Goal: Find contact information: Obtain details needed to contact an individual or organization

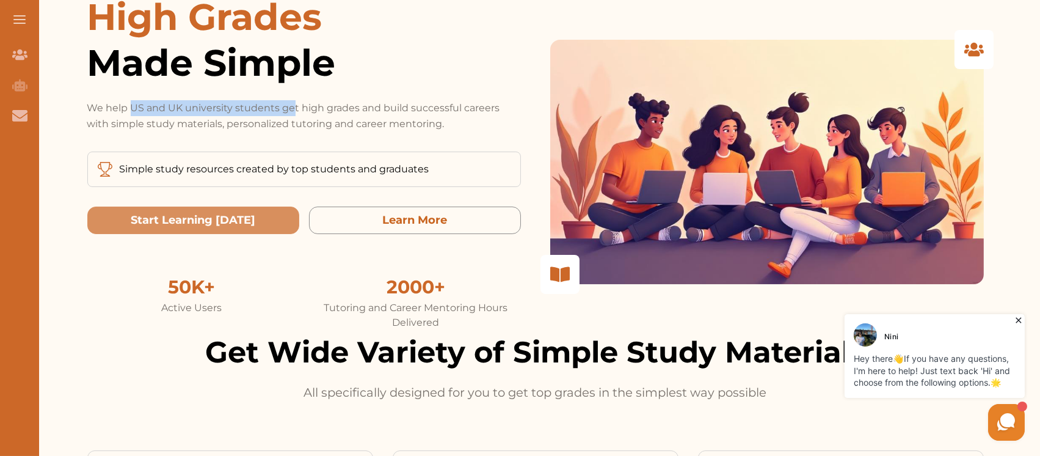
drag, startPoint x: 132, startPoint y: 108, endPoint x: 291, endPoint y: 112, distance: 158.9
click at [291, 112] on p "We help US and UK university students get high grades and build successful care…" at bounding box center [304, 116] width 434 height 32
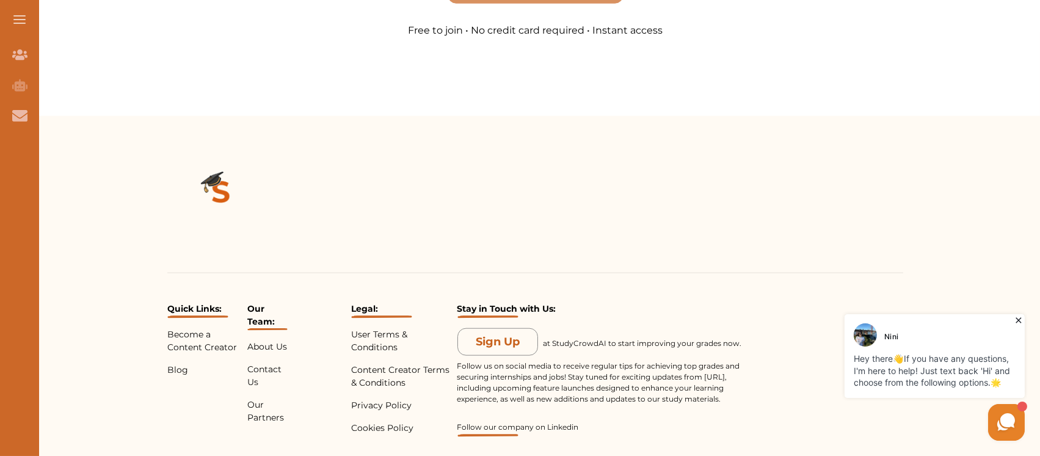
scroll to position [2729, 0]
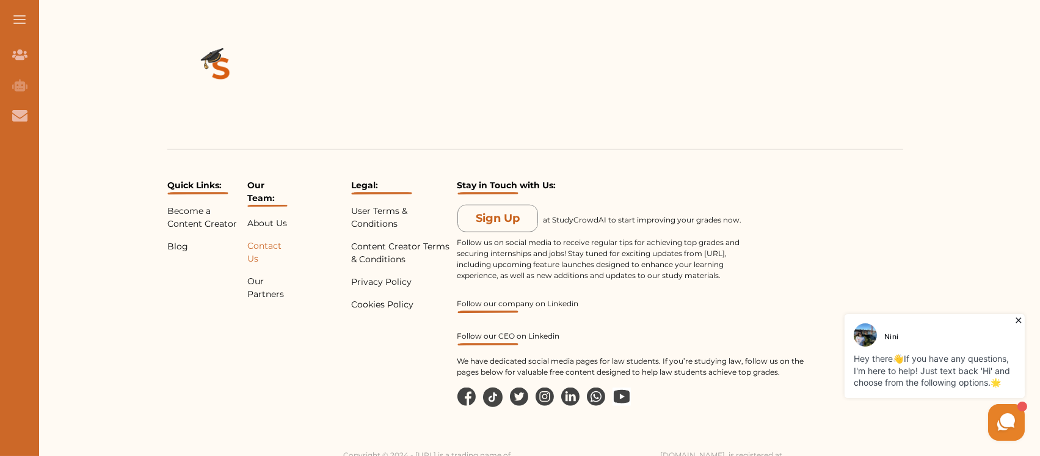
click at [271, 239] on p "Contact Us" at bounding box center [267, 252] width 40 height 26
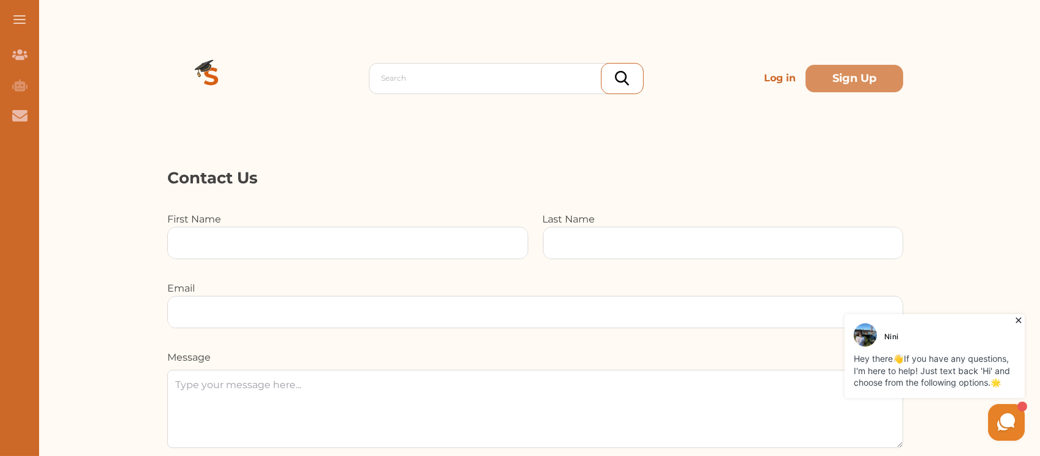
scroll to position [162, 0]
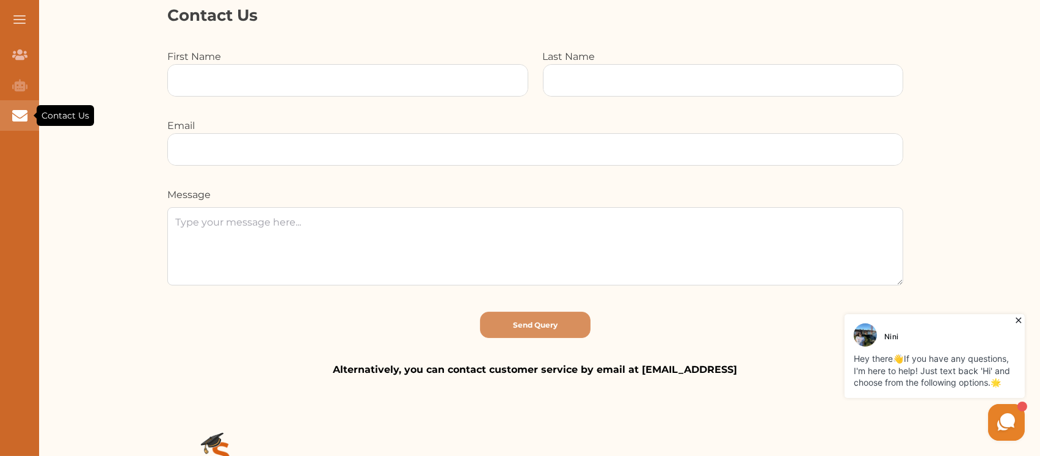
click at [23, 115] on icon "Contact Us" at bounding box center [19, 115] width 15 height 11
click at [20, 115] on icon "Contact Us" at bounding box center [19, 115] width 15 height 11
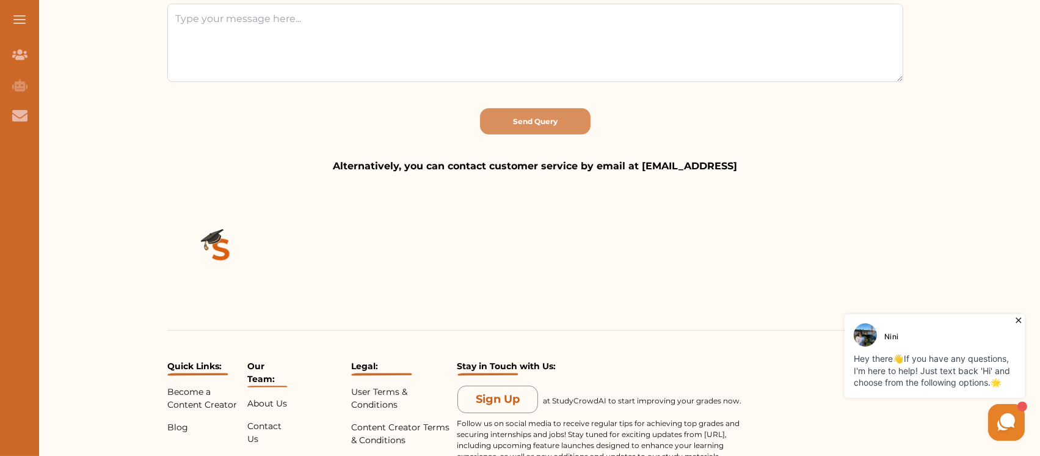
scroll to position [407, 0]
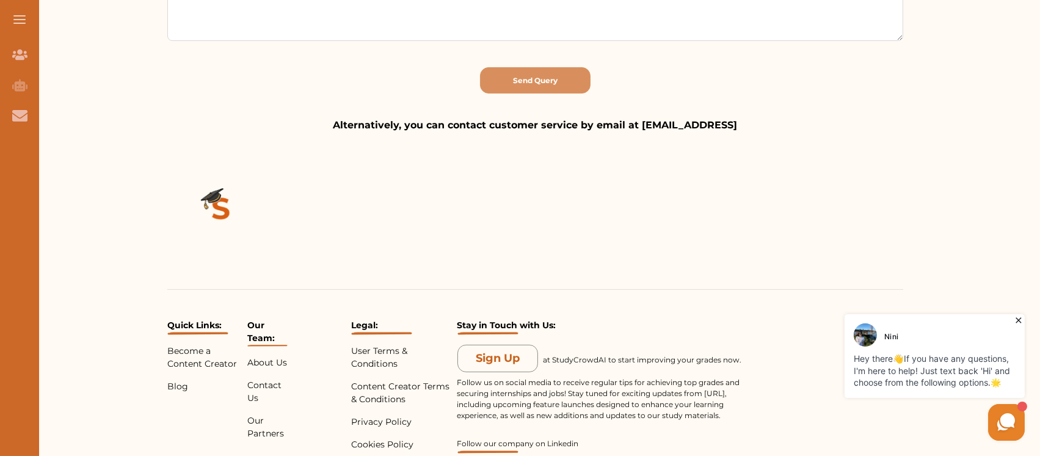
drag, startPoint x: 639, startPoint y: 125, endPoint x: 739, endPoint y: 117, distance: 100.4
click at [739, 118] on p "Alternatively, you can contact customer service by email at info@studycrowd.ai" at bounding box center [535, 125] width 736 height 15
click at [746, 135] on div "Quick Links: Become a Content Creator Blog Our Team: About Us Contact Us Our Pa…" at bounding box center [536, 372] width 1010 height 479
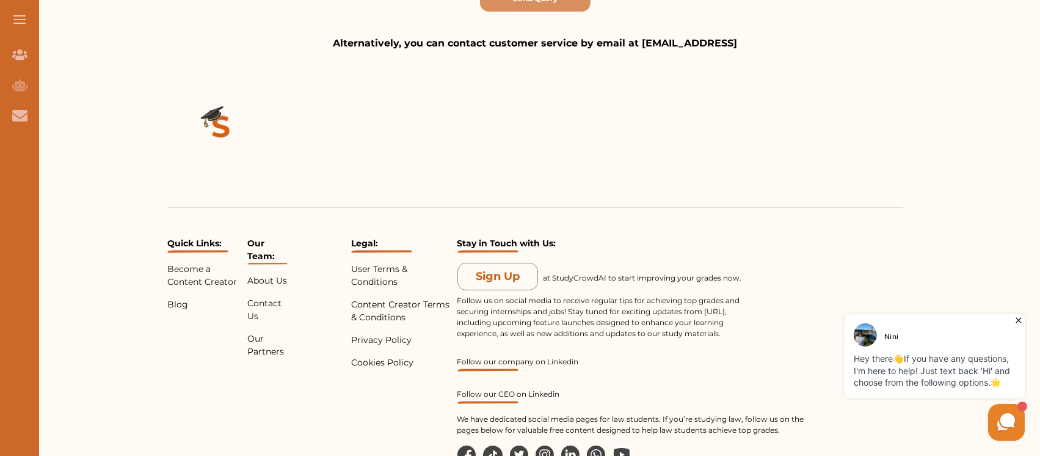
scroll to position [570, 0]
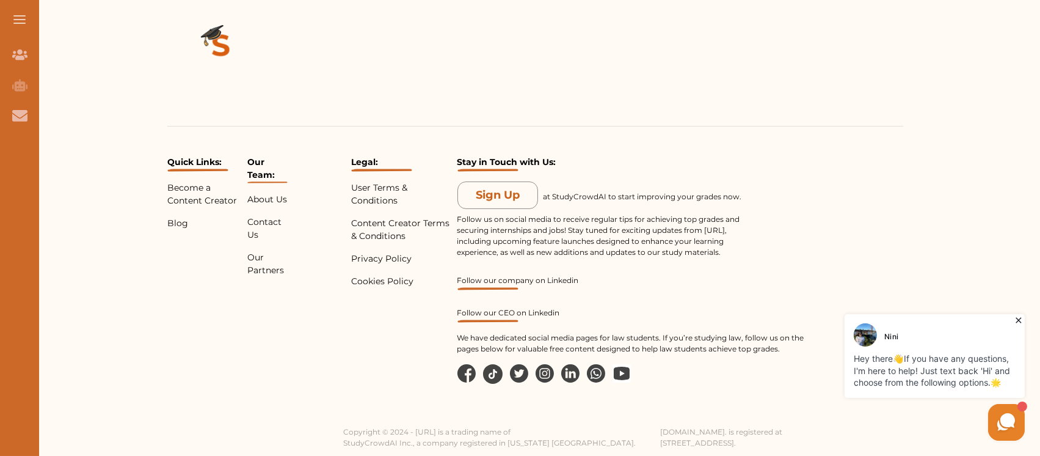
click at [545, 370] on img at bounding box center [545, 373] width 18 height 18
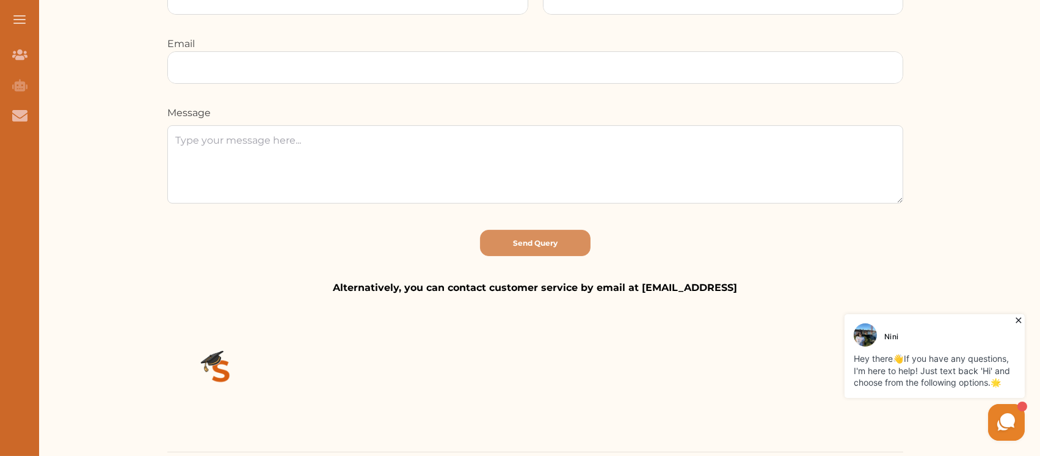
scroll to position [0, 0]
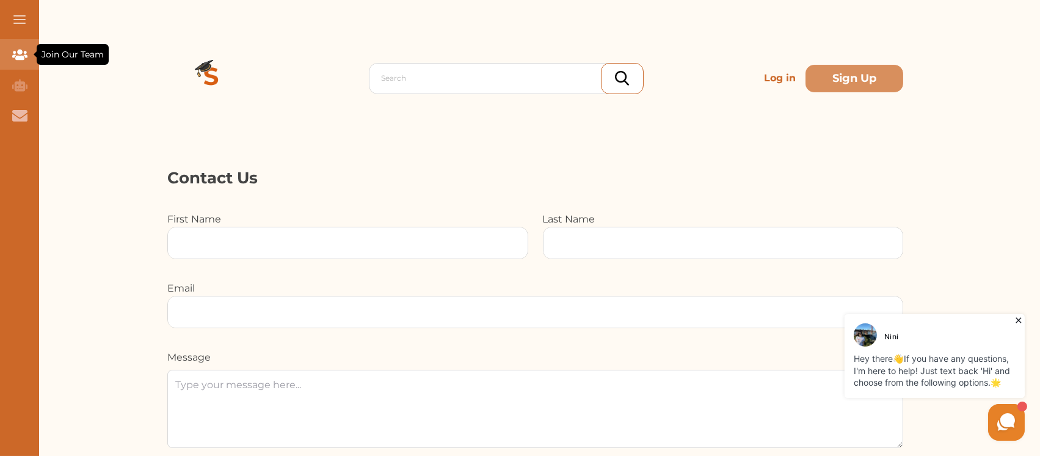
click at [37, 56] on div "Join Our Team" at bounding box center [73, 54] width 72 height 21
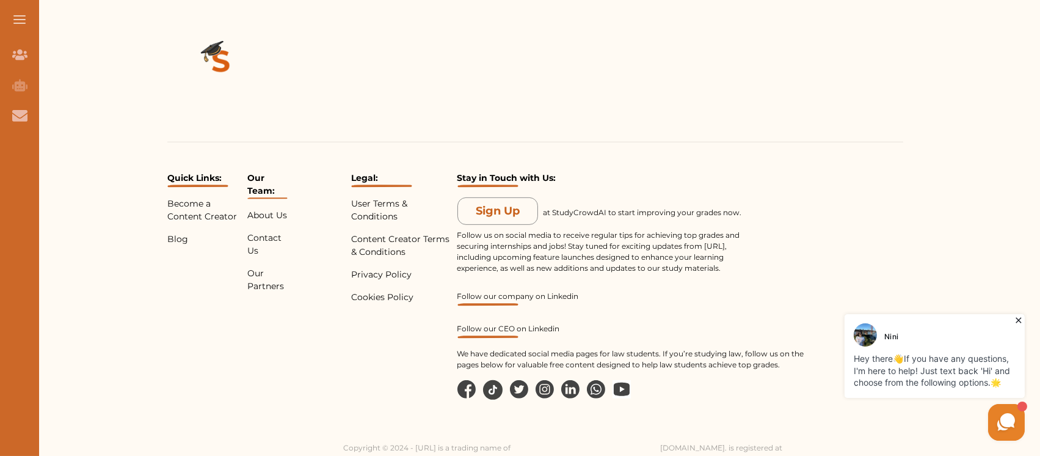
scroll to position [1173, 0]
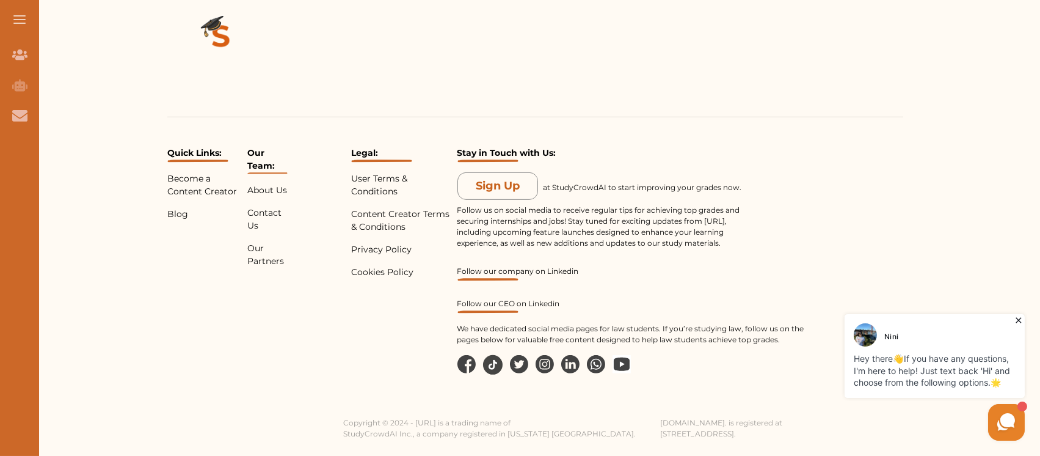
drag, startPoint x: 1364, startPoint y: 746, endPoint x: 797, endPoint y: 439, distance: 645.3
copy p "[STREET_ADDRESS]."
click at [660, 434] on p "StudyCrowdAI.Inc. is registered at 1111B S Governors Ave, #21850, Dover DE 1990…" at bounding box center [721, 428] width 122 height 22
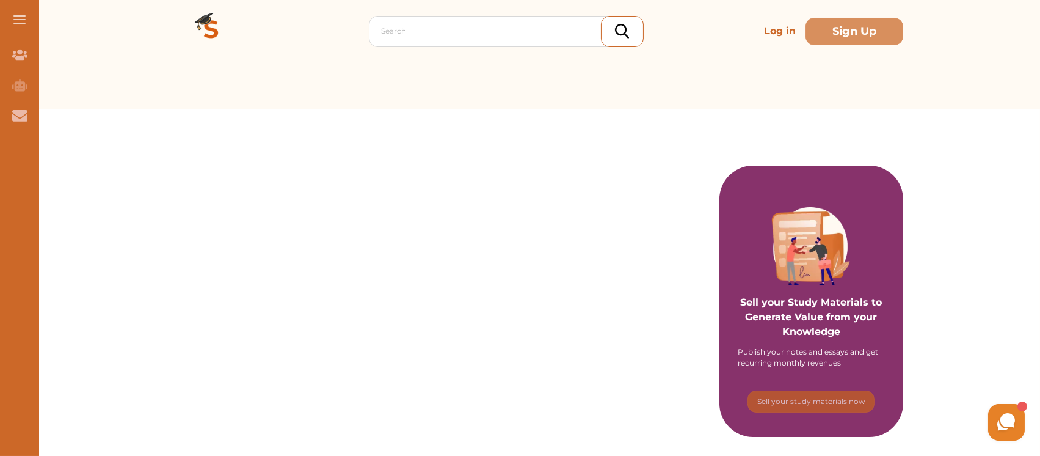
scroll to position [81, 0]
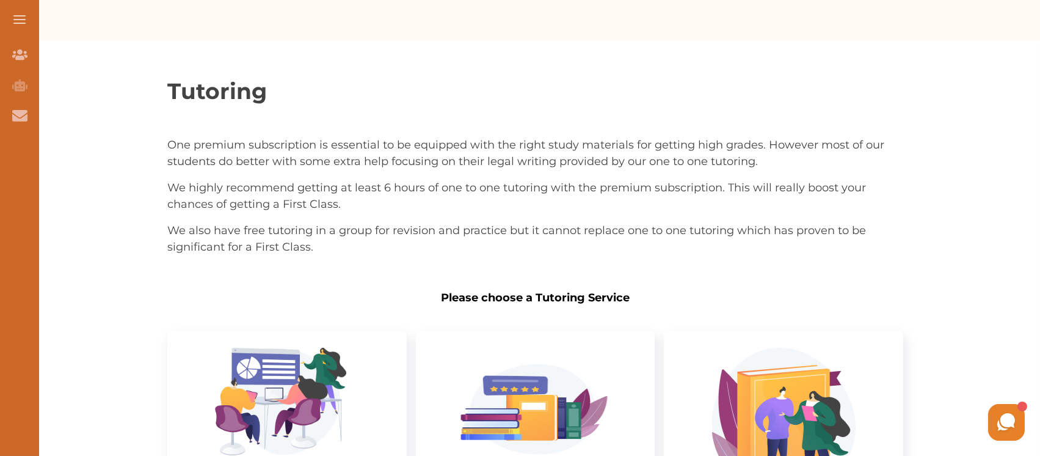
scroll to position [81, 0]
